Goal: Task Accomplishment & Management: Manage account settings

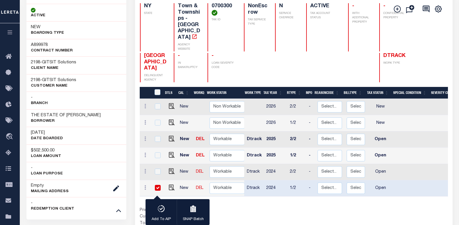
scroll to position [0, 238]
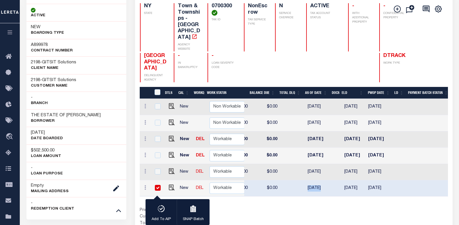
click at [251, 208] on div "Prior Years Due $0.00 Current Year Due $0.00 Total Balance Due $0.00" at bounding box center [217, 216] width 154 height 19
drag, startPoint x: 303, startPoint y: 195, endPoint x: 384, endPoint y: 195, distance: 81.7
click at [384, 195] on div "DTLS CAL WorkQ Work Status Work Type Tax Year RType MPO ReasonCode BillType Tax…" at bounding box center [294, 157] width 308 height 140
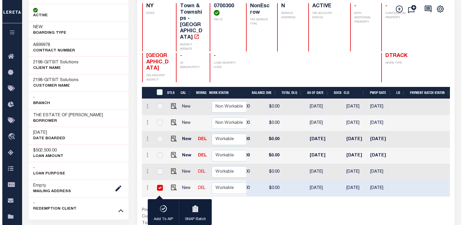
scroll to position [0, 0]
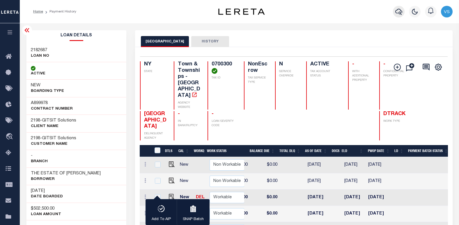
click at [400, 13] on icon "button" at bounding box center [398, 11] width 7 height 7
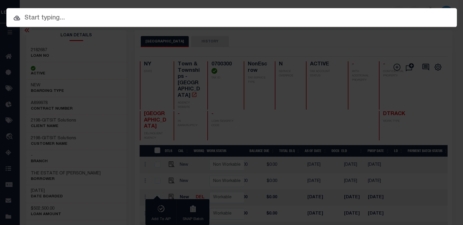
paste input "65101550"
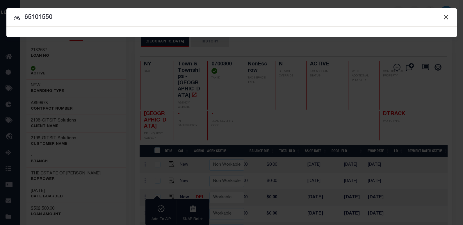
type input "65101550"
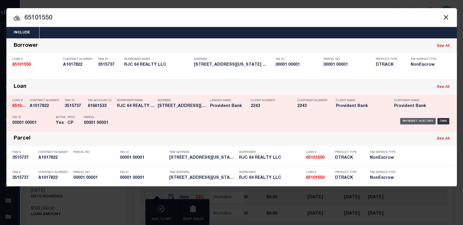
click at [409, 124] on div "Payment History" at bounding box center [418, 121] width 36 height 6
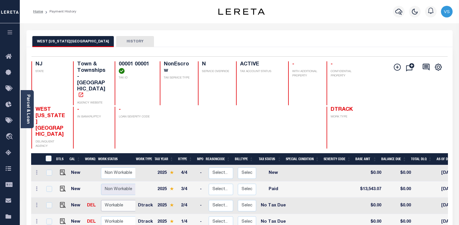
click at [114, 200] on select "Non Workable Workable" at bounding box center [118, 205] width 35 height 11
checkbox input "true"
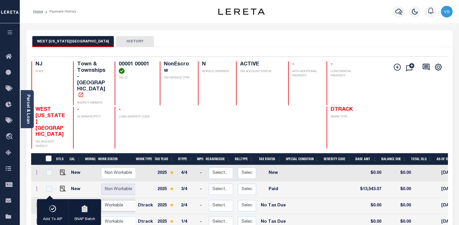
select select "true"
click at [101, 200] on select "Non Workable Workable" at bounding box center [118, 205] width 35 height 11
checkbox input "false"
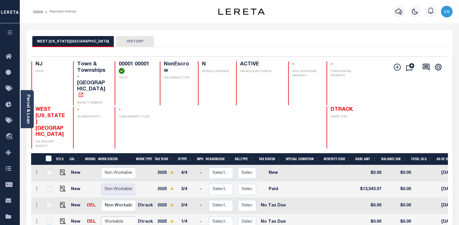
click at [111, 216] on select "Non Workable Workable" at bounding box center [118, 221] width 35 height 11
checkbox input "true"
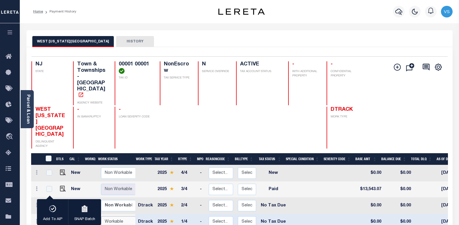
select select "true"
click at [101, 216] on select "Non Workable Workable" at bounding box center [118, 221] width 35 height 11
checkbox input "false"
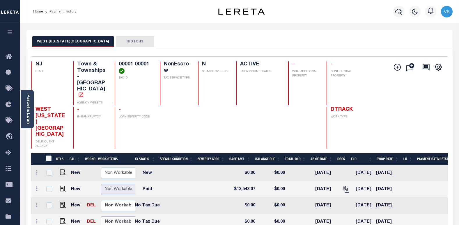
scroll to position [0, 128]
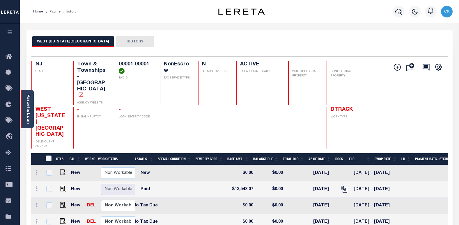
click at [28, 106] on link "Parcel & Loan" at bounding box center [28, 109] width 4 height 29
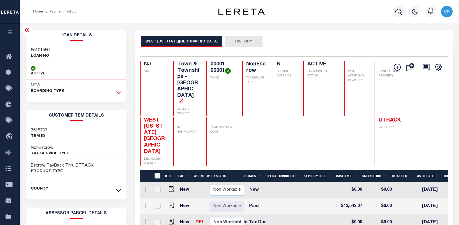
click at [119, 94] on icon at bounding box center [118, 93] width 5 height 6
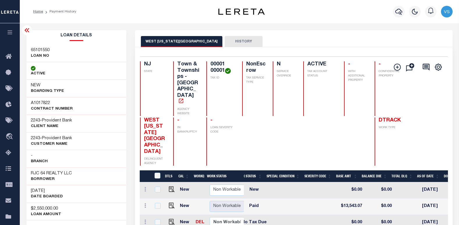
drag, startPoint x: 47, startPoint y: 189, endPoint x: 30, endPoint y: 190, distance: 16.6
click at [30, 190] on div "[DATE] DATE BOARDED" at bounding box center [76, 194] width 100 height 18
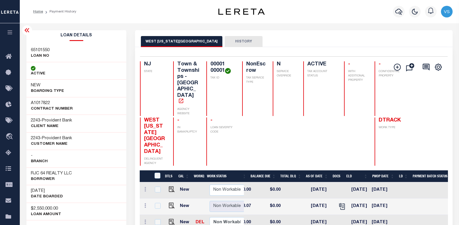
click at [380, 199] on td "[DATE]" at bounding box center [382, 207] width 26 height 16
checkbox input "true"
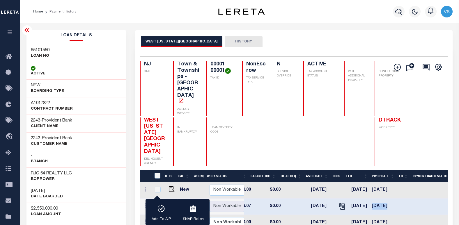
click at [392, 199] on td "[DATE]" at bounding box center [382, 207] width 26 height 16
checkbox input "false"
